Goal: Task Accomplishment & Management: Manage account settings

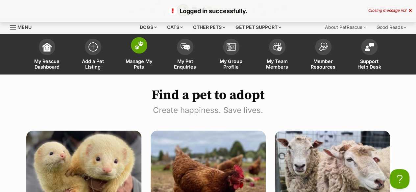
click at [134, 65] on span "Manage My Pets" at bounding box center [139, 64] width 30 height 11
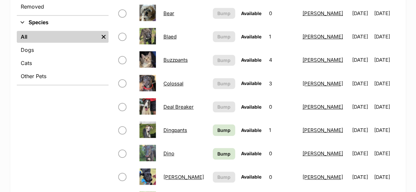
scroll to position [263, 0]
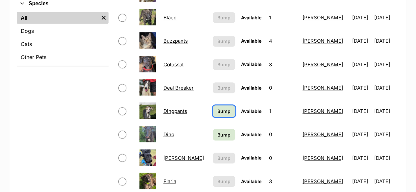
click at [224, 111] on span "Bump" at bounding box center [223, 111] width 13 height 7
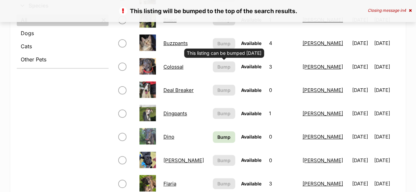
scroll to position [263, 0]
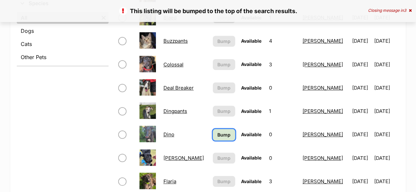
click at [219, 134] on span "Bump" at bounding box center [223, 135] width 13 height 7
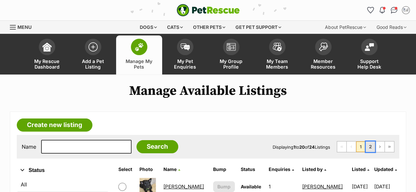
click at [369, 148] on link "2" at bounding box center [370, 147] width 9 height 11
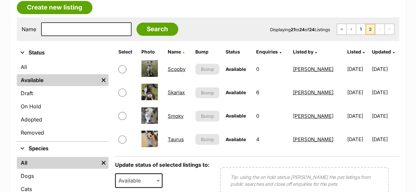
scroll to position [132, 0]
